Goal: Complete application form: Complete application form

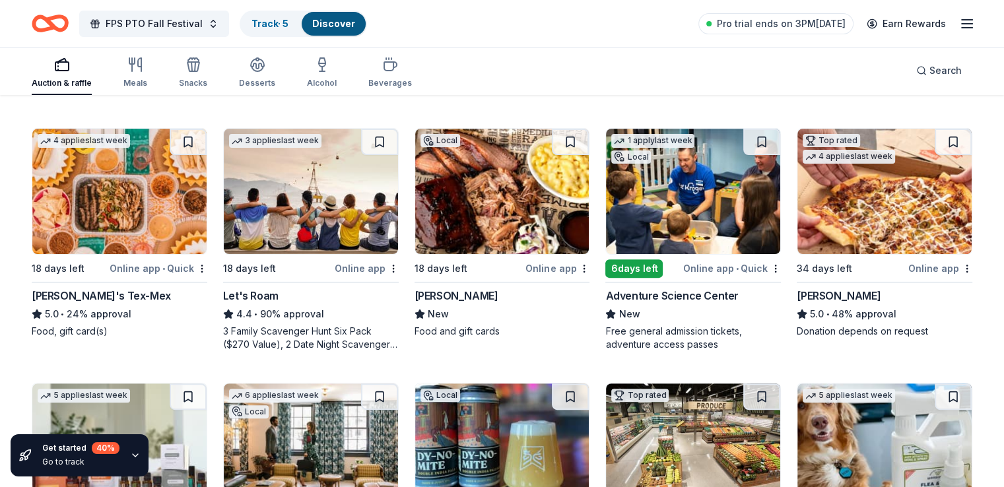
scroll to position [388, 0]
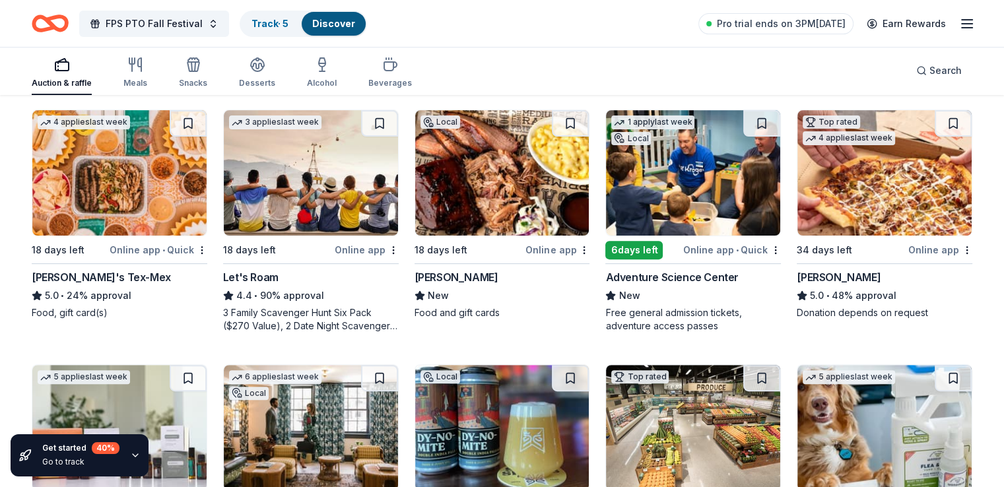
drag, startPoint x: 980, startPoint y: 362, endPoint x: 957, endPoint y: 289, distance: 76.6
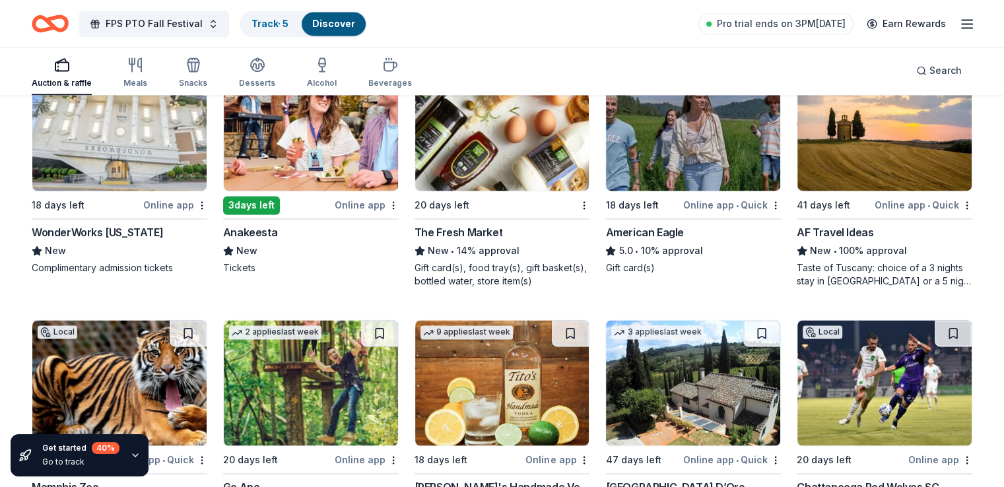
scroll to position [1949, 0]
click at [90, 228] on div "WonderWorks Tennessee" at bounding box center [97, 232] width 131 height 16
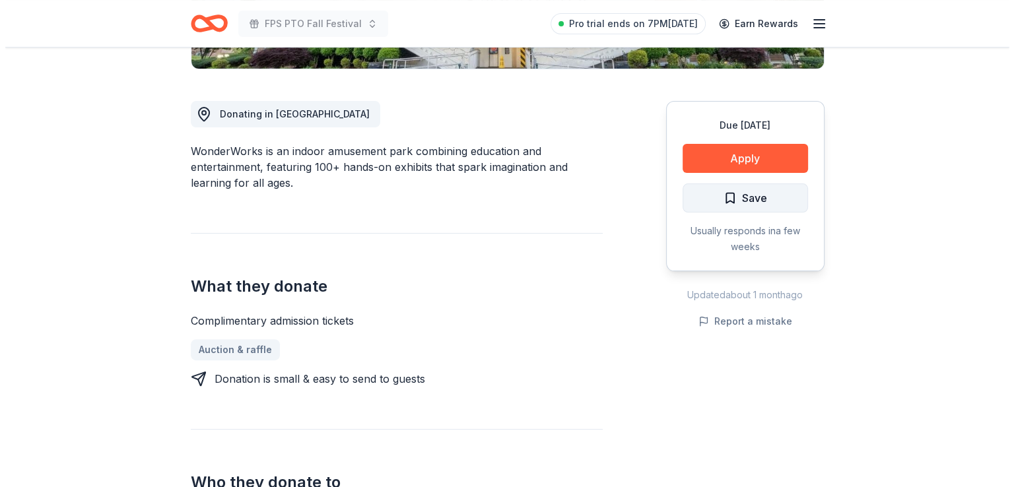
scroll to position [332, 0]
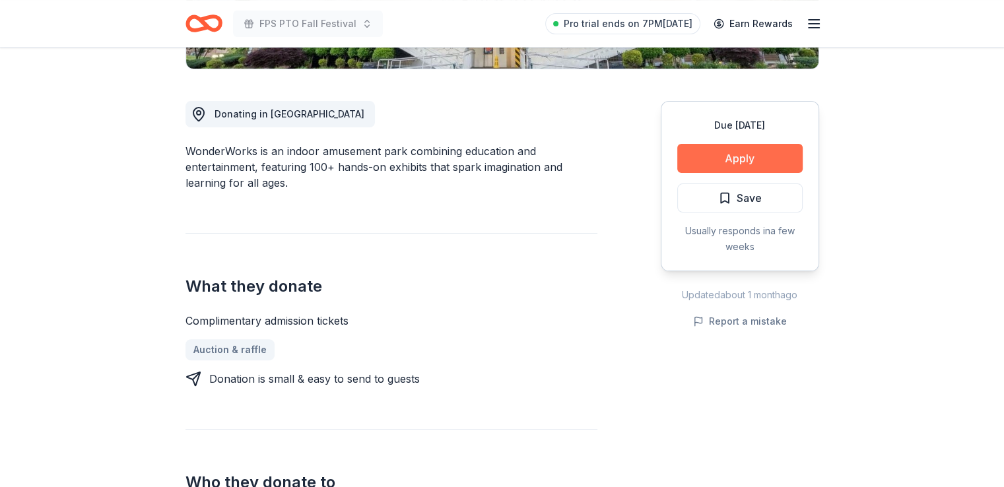
click at [758, 157] on button "Apply" at bounding box center [739, 158] width 125 height 29
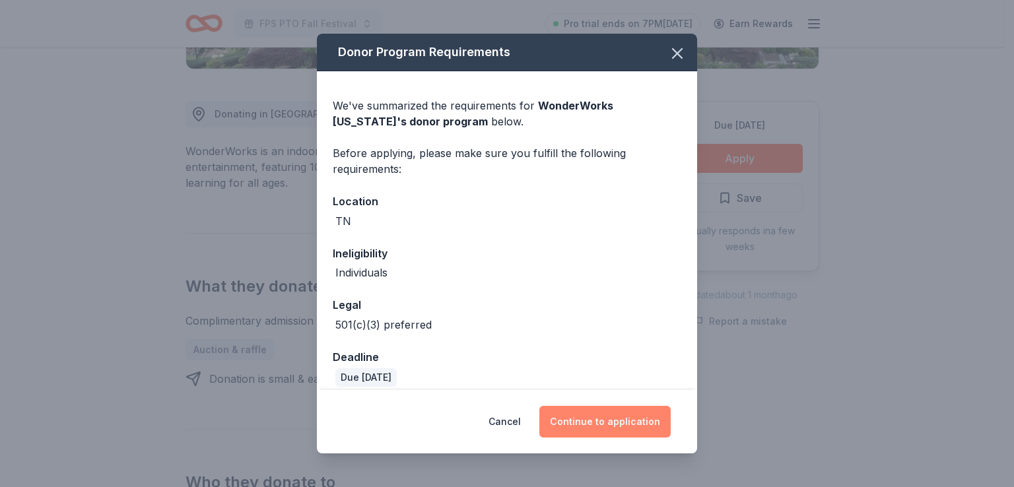
click at [591, 414] on button "Continue to application" at bounding box center [604, 422] width 131 height 32
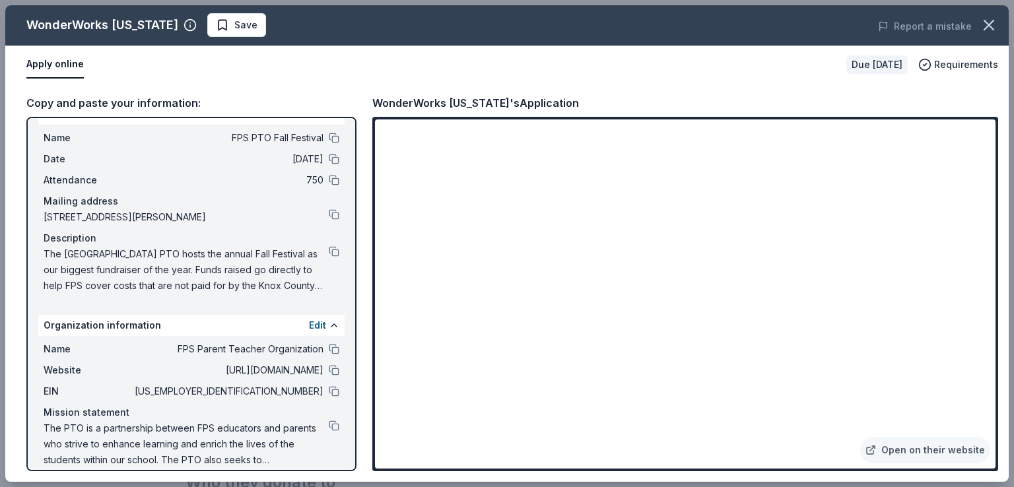
scroll to position [38, 0]
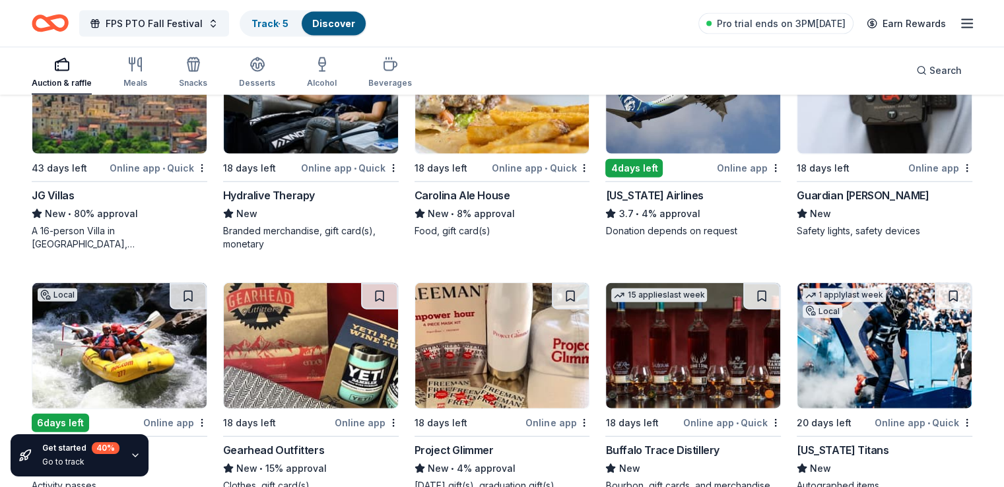
scroll to position [3137, 0]
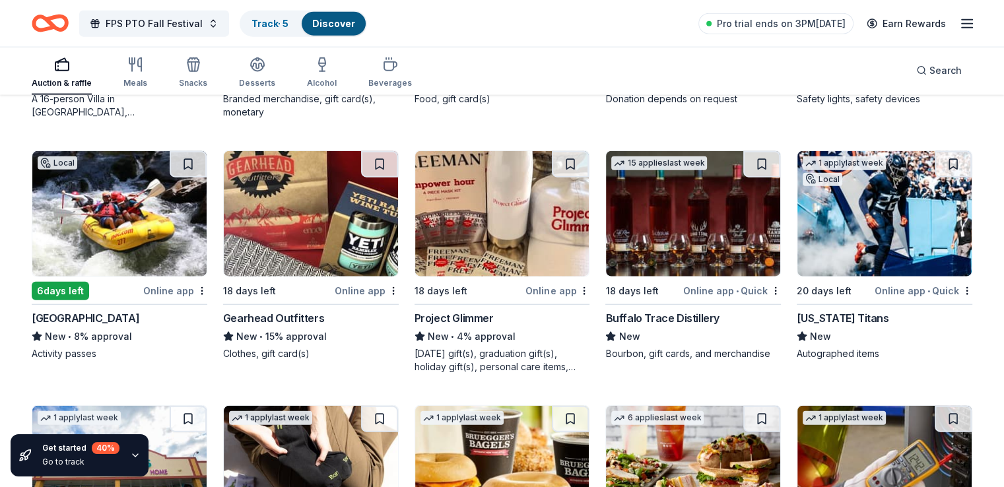
click at [268, 318] on div "Gearhead Outfitters" at bounding box center [273, 318] width 101 height 16
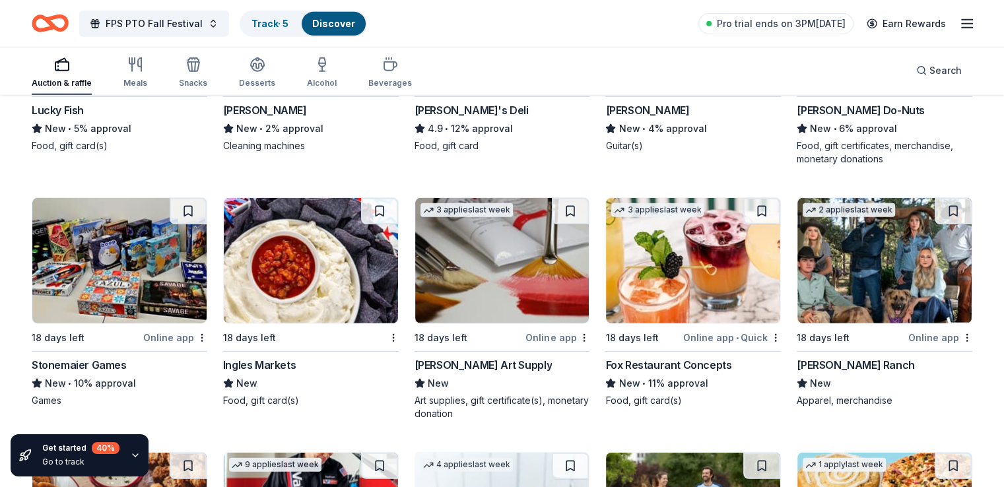
scroll to position [3864, 0]
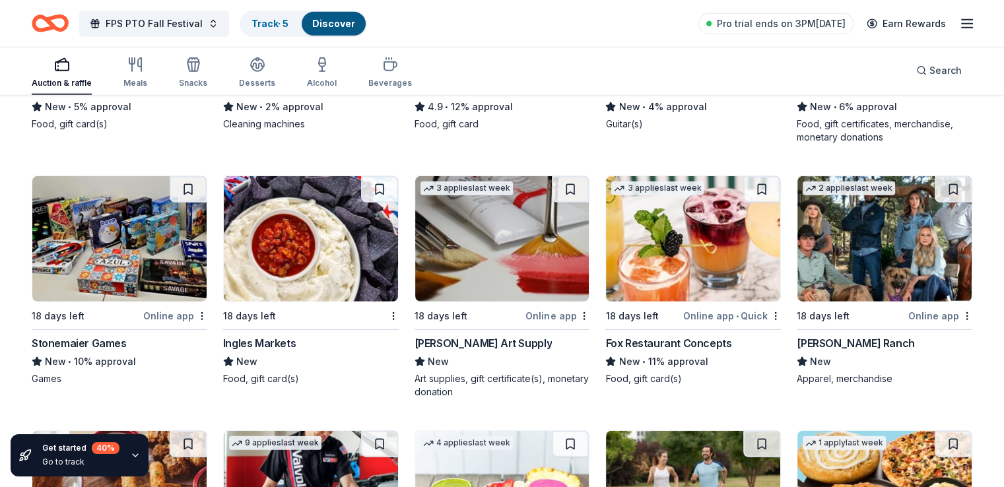
click at [70, 342] on div "Stonemaier Games" at bounding box center [79, 343] width 95 height 16
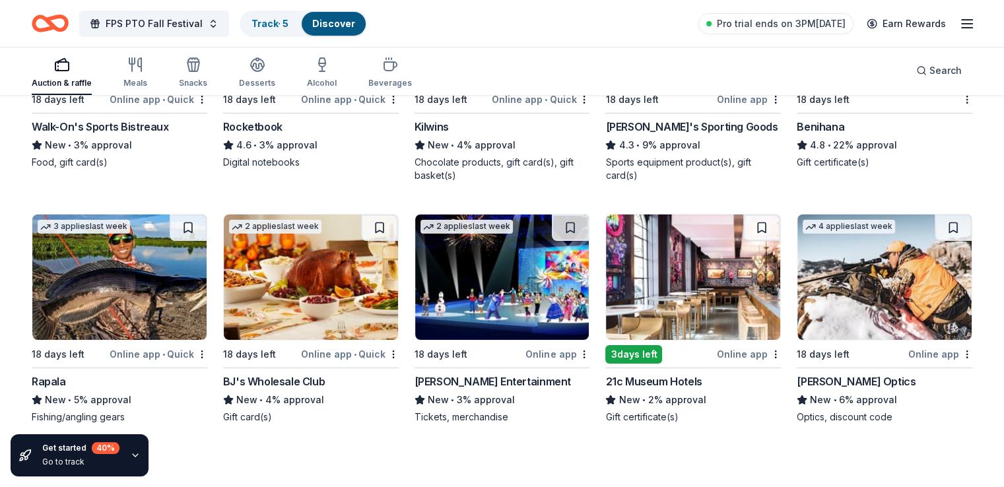
scroll to position [4854, 0]
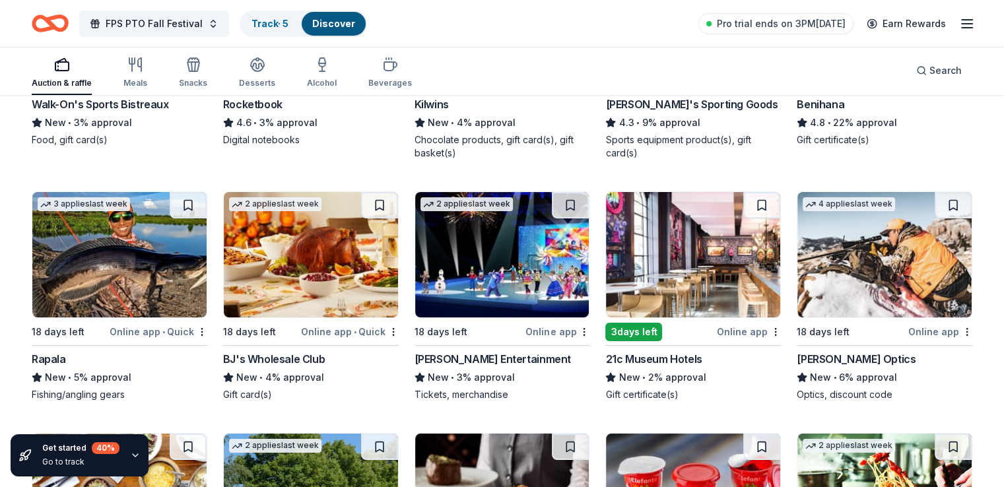
click at [60, 357] on div "Rapala" at bounding box center [49, 359] width 34 height 16
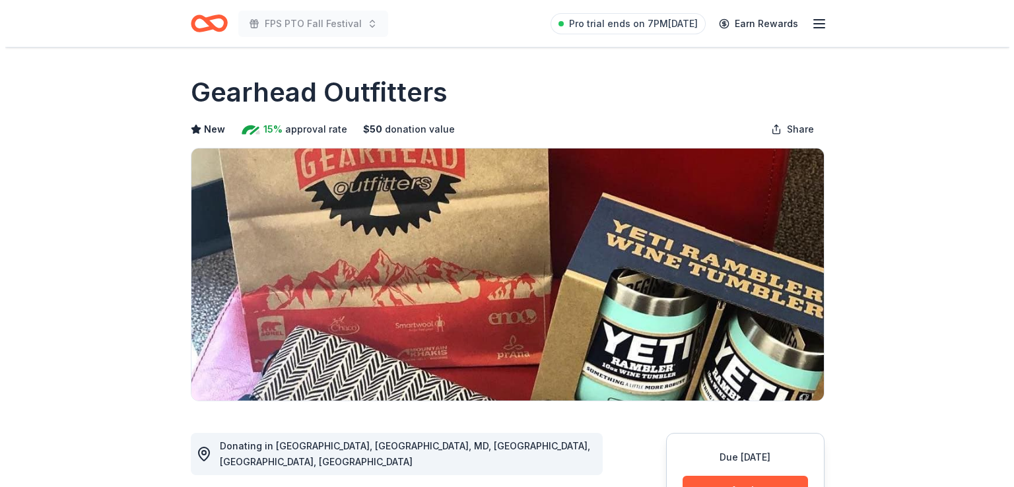
scroll to position [132, 0]
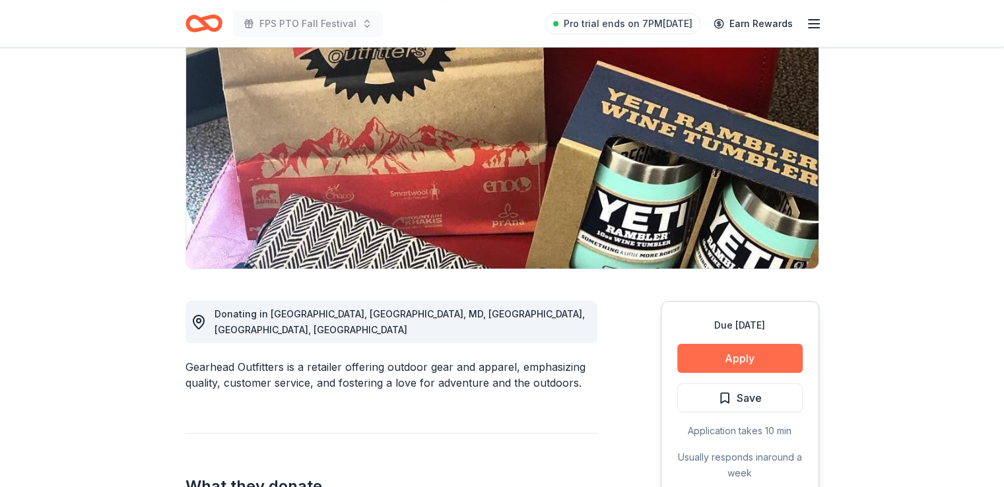
click at [720, 364] on button "Apply" at bounding box center [739, 358] width 125 height 29
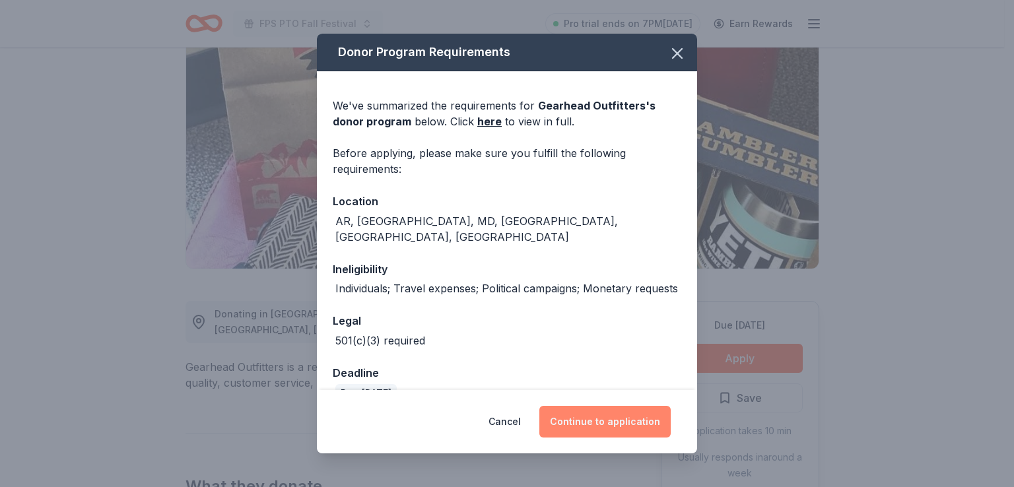
click at [596, 428] on button "Continue to application" at bounding box center [604, 422] width 131 height 32
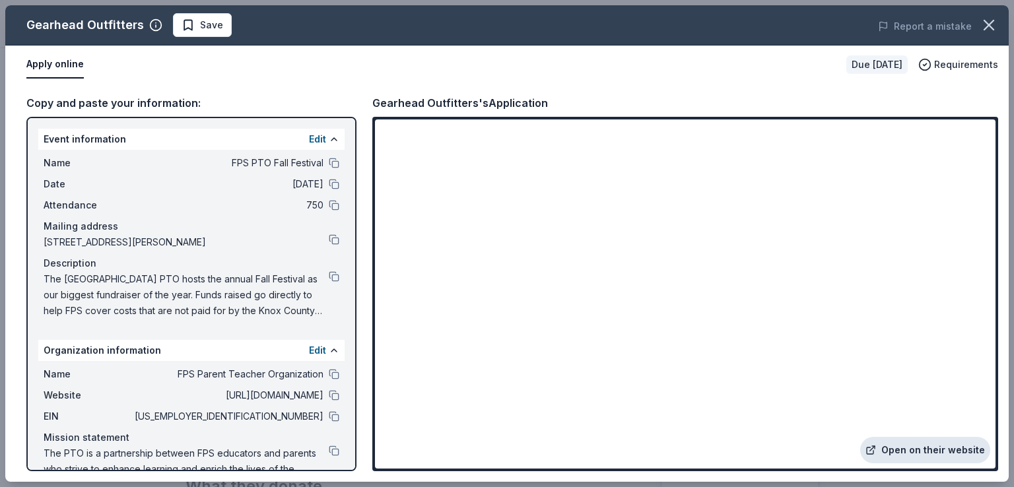
click at [885, 450] on link "Open on their website" at bounding box center [925, 450] width 130 height 26
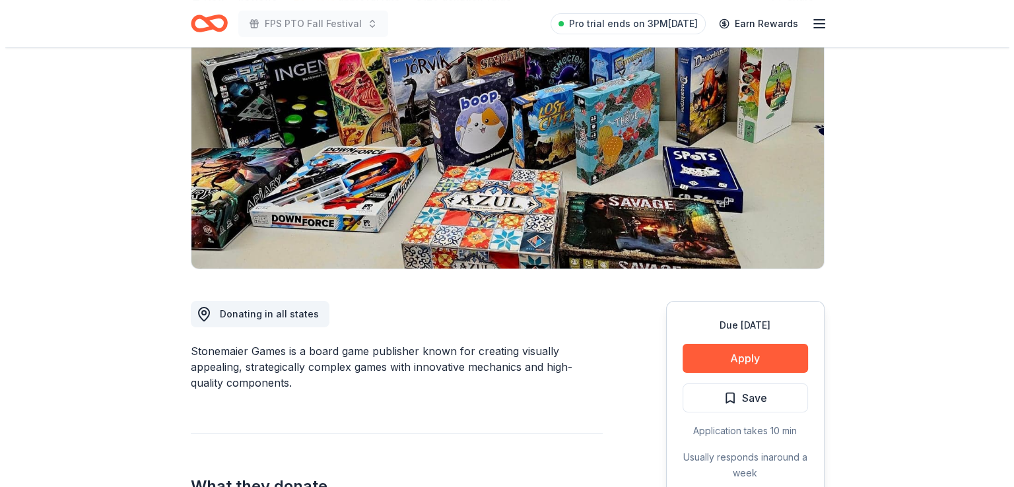
scroll to position [132, 0]
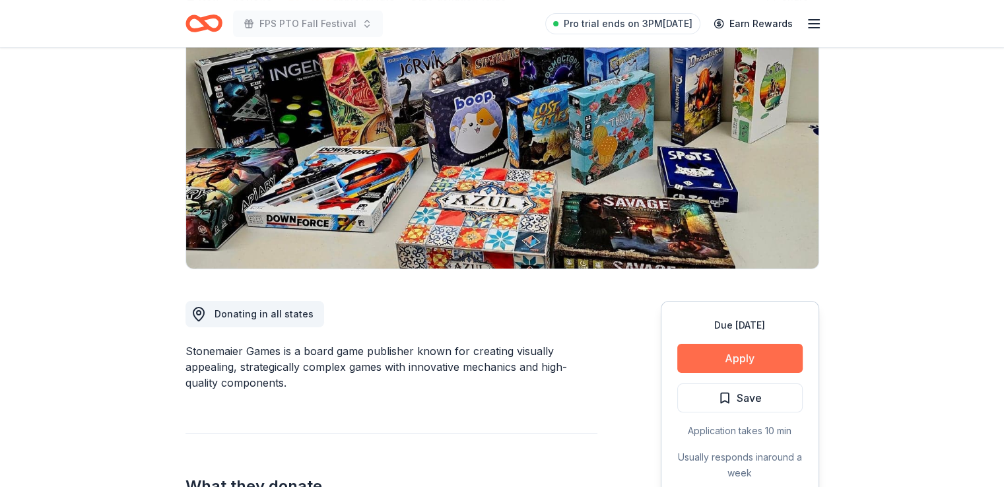
click at [696, 363] on button "Apply" at bounding box center [739, 358] width 125 height 29
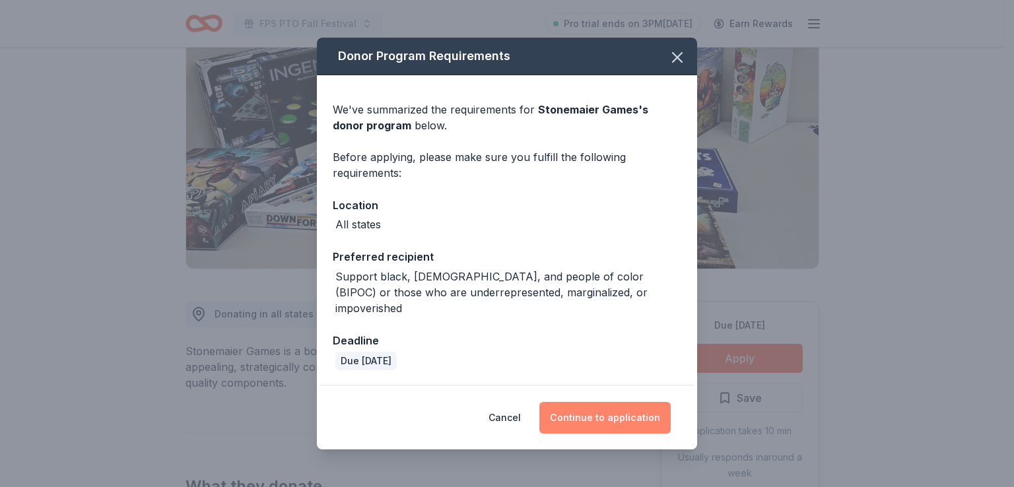
click at [592, 417] on button "Continue to application" at bounding box center [604, 418] width 131 height 32
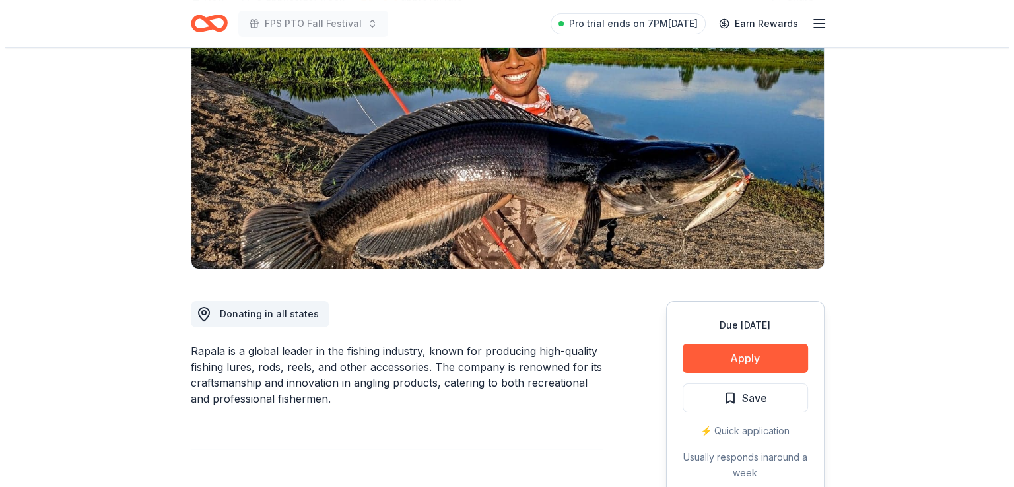
scroll to position [132, 0]
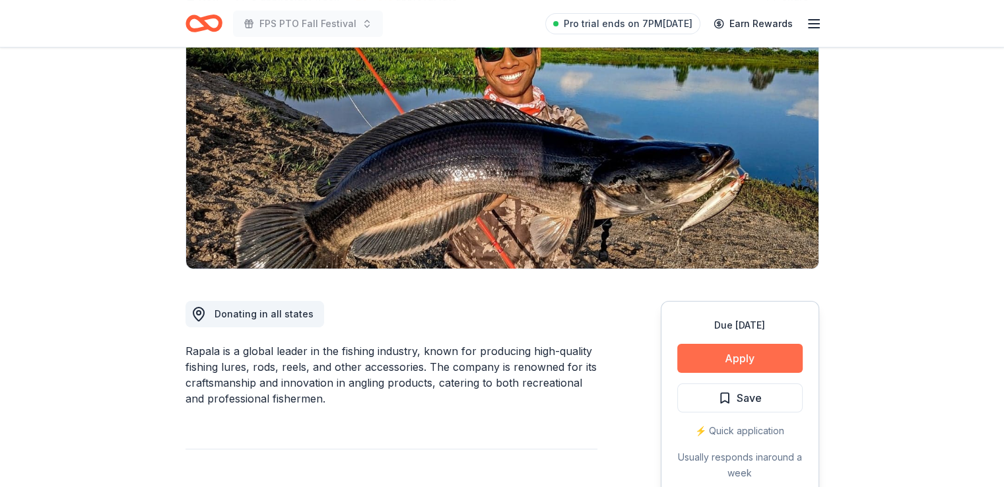
click at [720, 362] on button "Apply" at bounding box center [739, 358] width 125 height 29
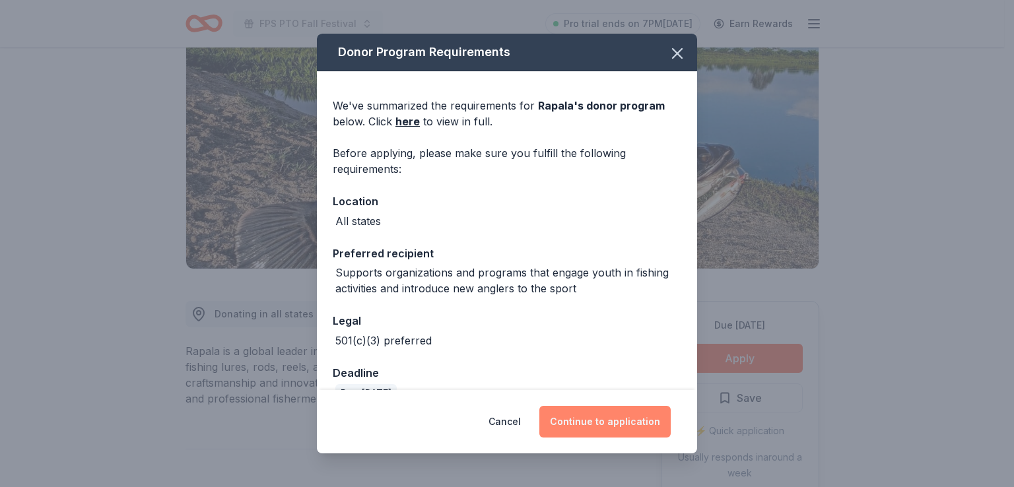
click at [623, 419] on button "Continue to application" at bounding box center [604, 422] width 131 height 32
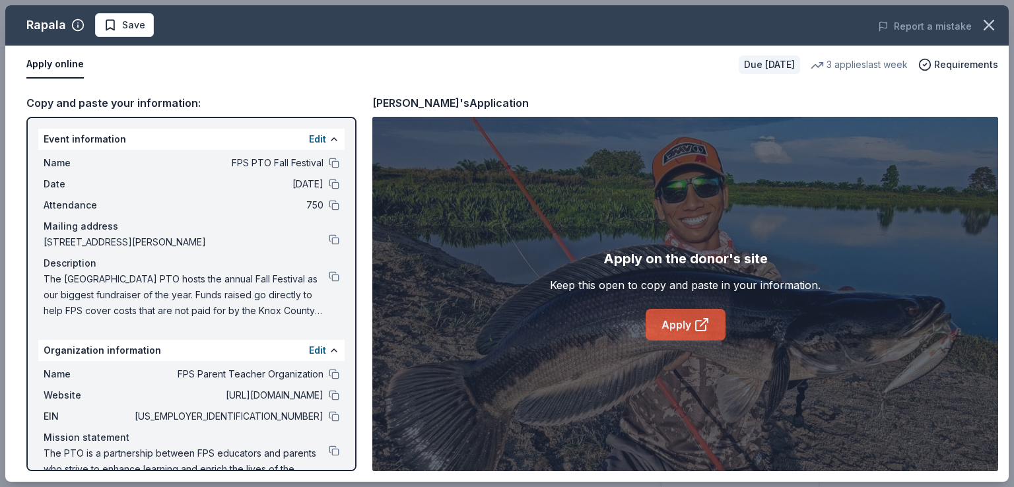
click at [683, 327] on link "Apply" at bounding box center [686, 325] width 80 height 32
